Goal: Navigation & Orientation: Understand site structure

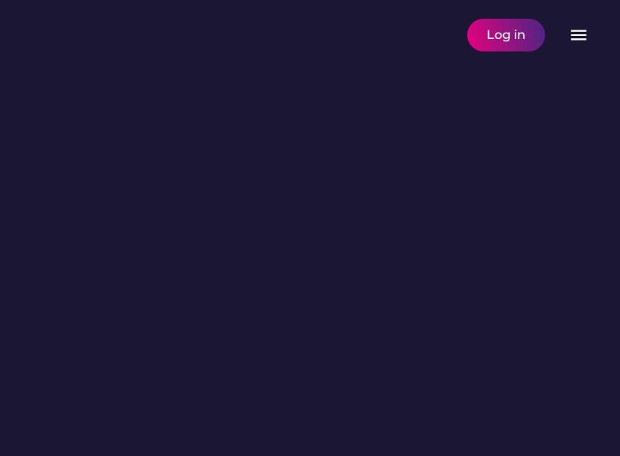
click at [380, 455] on html "BESbswy BESbswy BESbswy BESbswy BESbswy BESbswy BESbswy BESbswy BESbswy BESbswy…" at bounding box center [310, 228] width 620 height 456
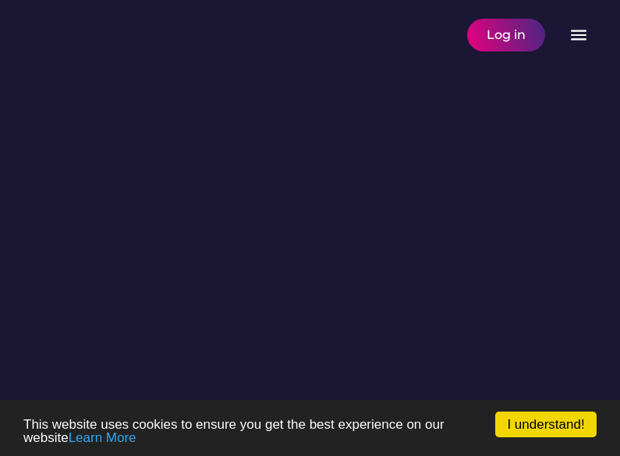
click at [380, 455] on html "BESbswy BESbswy BESbswy BESbswy BESbswy BESbswy BESbswy BESbswy BESbswy BESbswy…" at bounding box center [310, 228] width 620 height 456
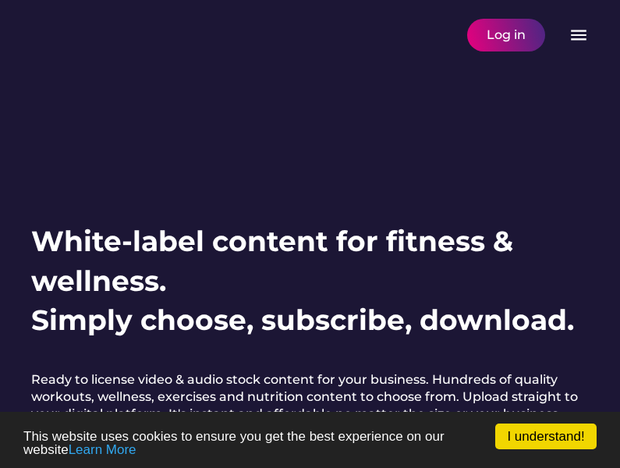
click at [385, 455] on html "I understand! This website uses cookies to ensure you get the best experience o…" at bounding box center [310, 234] width 620 height 468
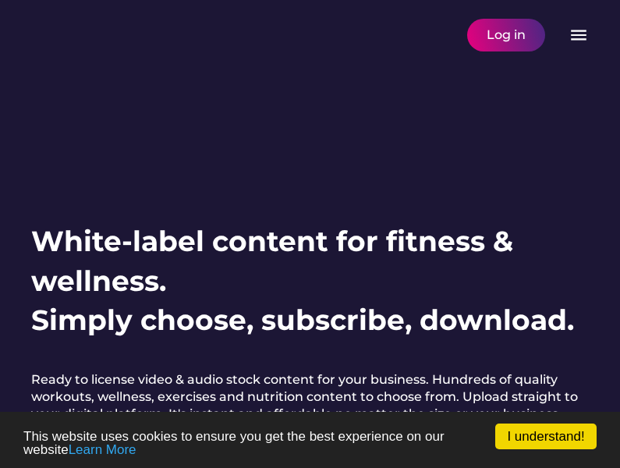
click at [385, 455] on html "I understand! This website uses cookies to ensure you get the best experience o…" at bounding box center [310, 234] width 620 height 468
